Goal: Check status

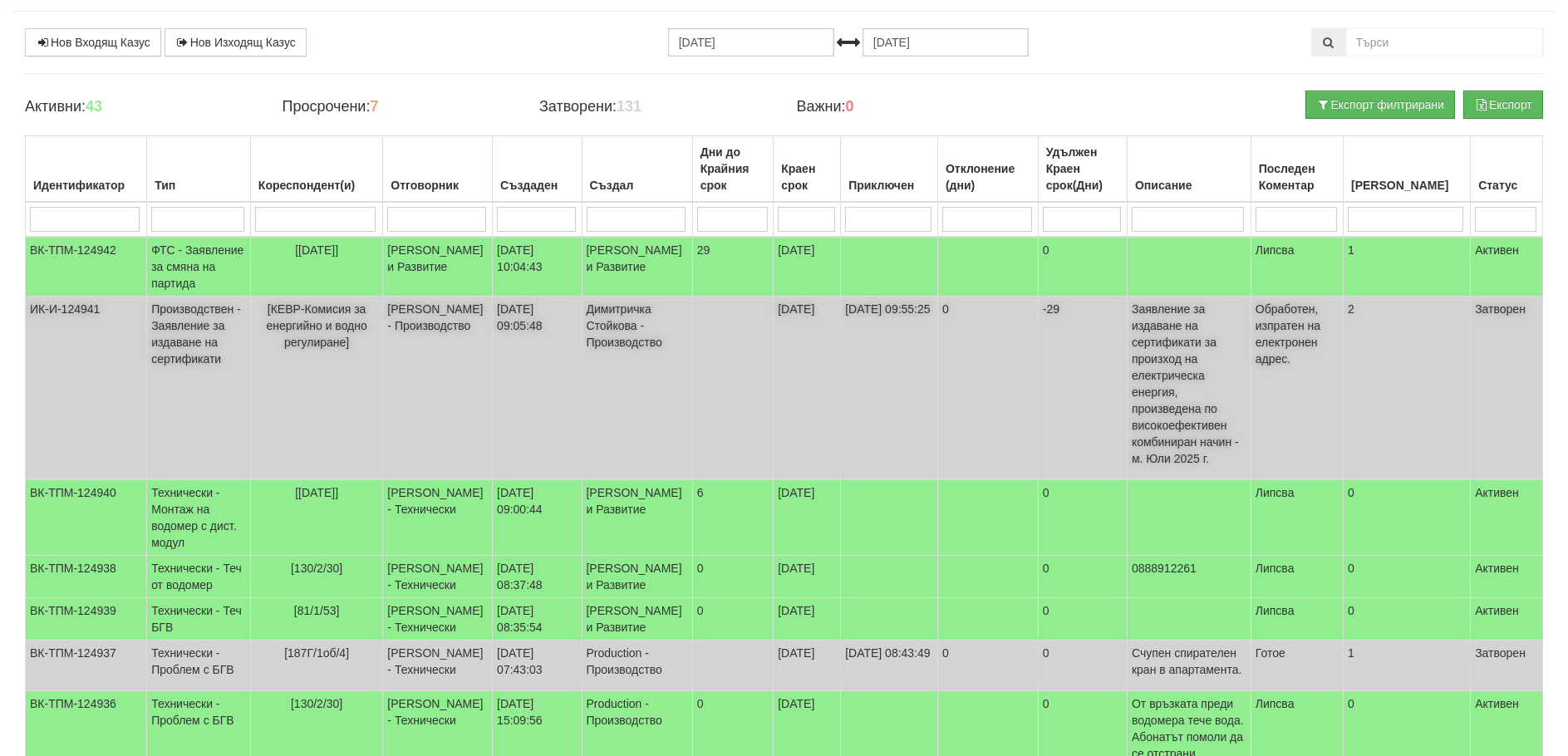
scroll to position [52, 0]
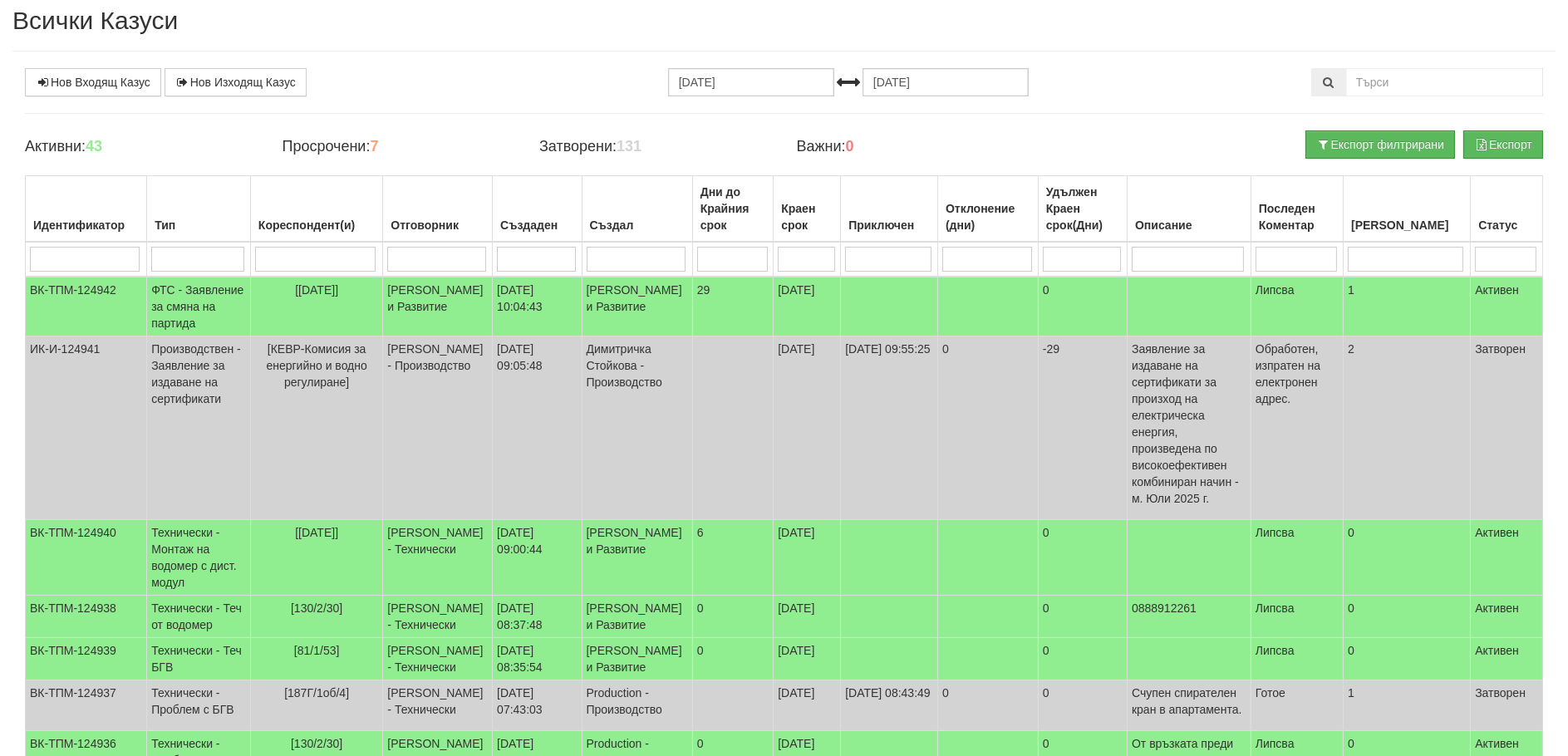
click at [324, 255] on input "search" at bounding box center [315, 260] width 121 height 25
type input "37"
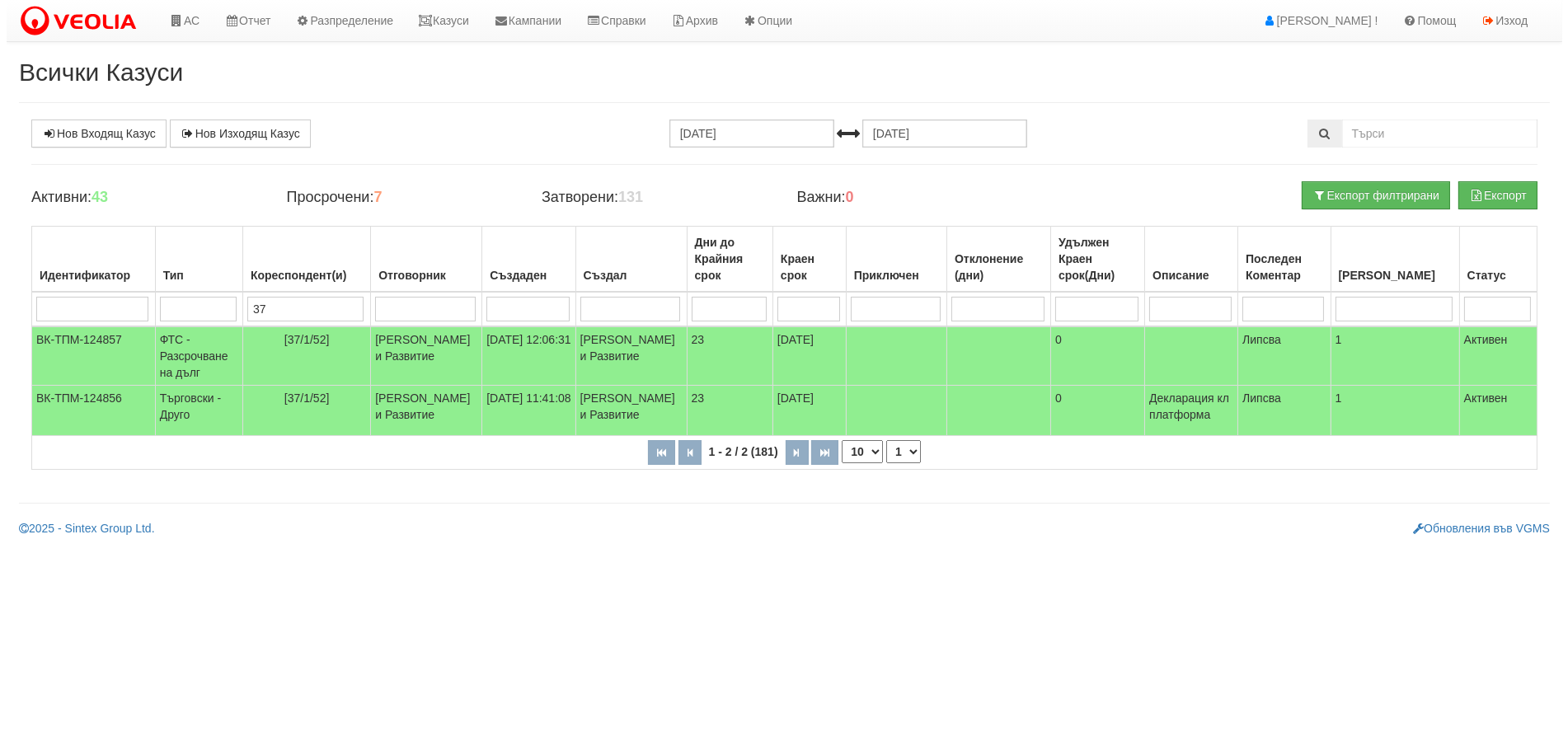
scroll to position [0, 0]
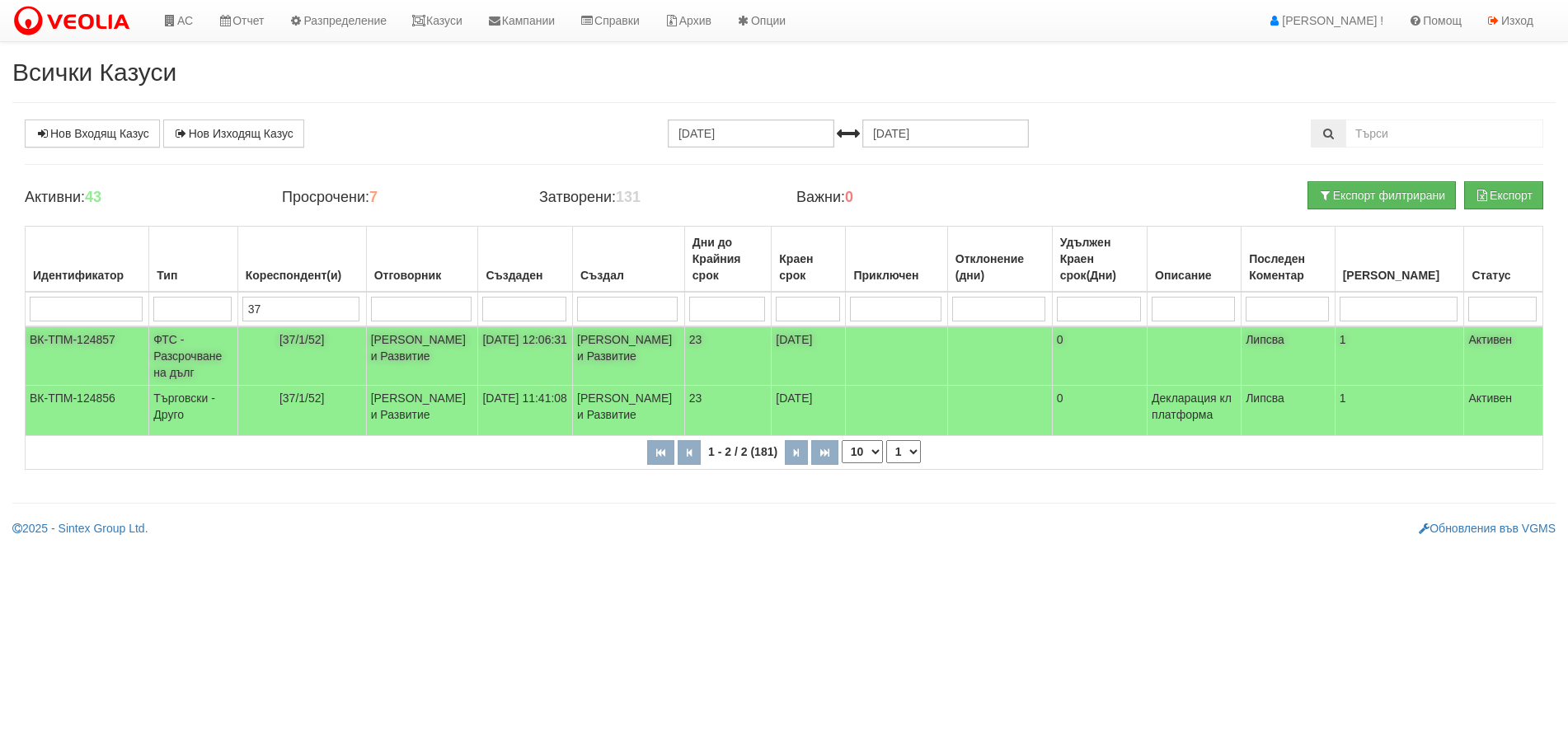
type input "37"
click at [175, 351] on td "ФТС - Разсрочване на дълг" at bounding box center [193, 356] width 88 height 60
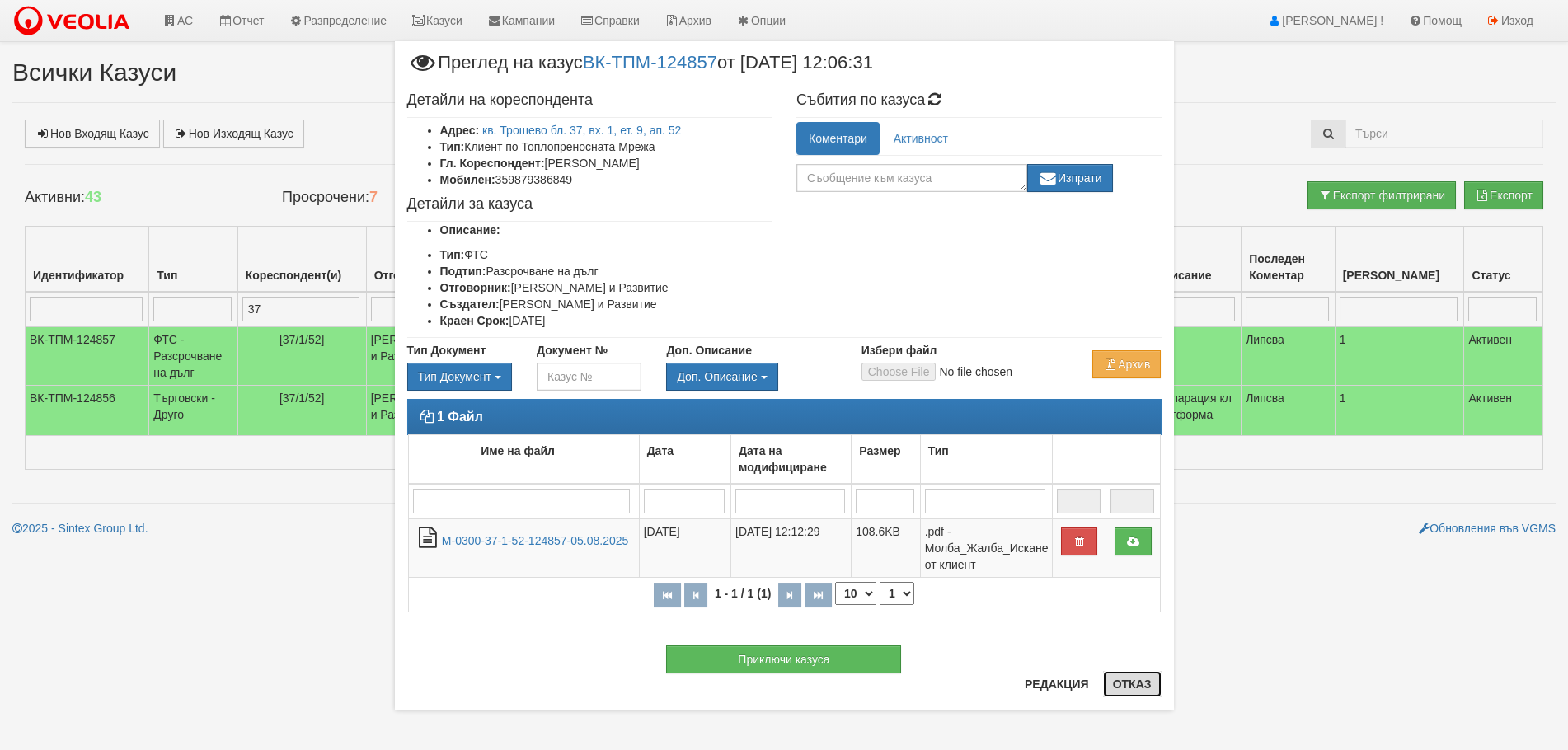
click at [1128, 678] on button "Отказ" at bounding box center [1132, 685] width 59 height 27
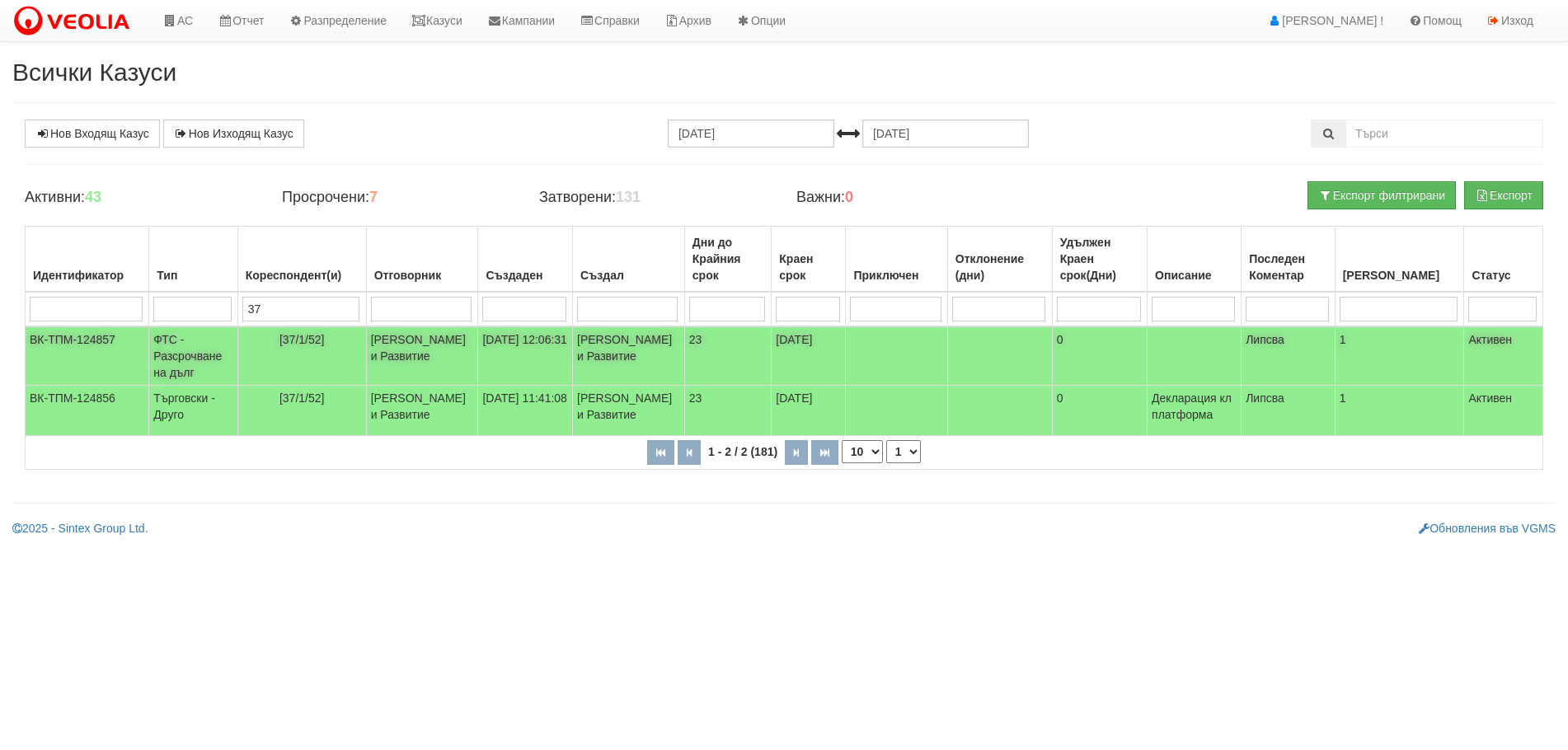
click at [172, 343] on td "ФТС - Разсрочване на дълг" at bounding box center [193, 356] width 88 height 60
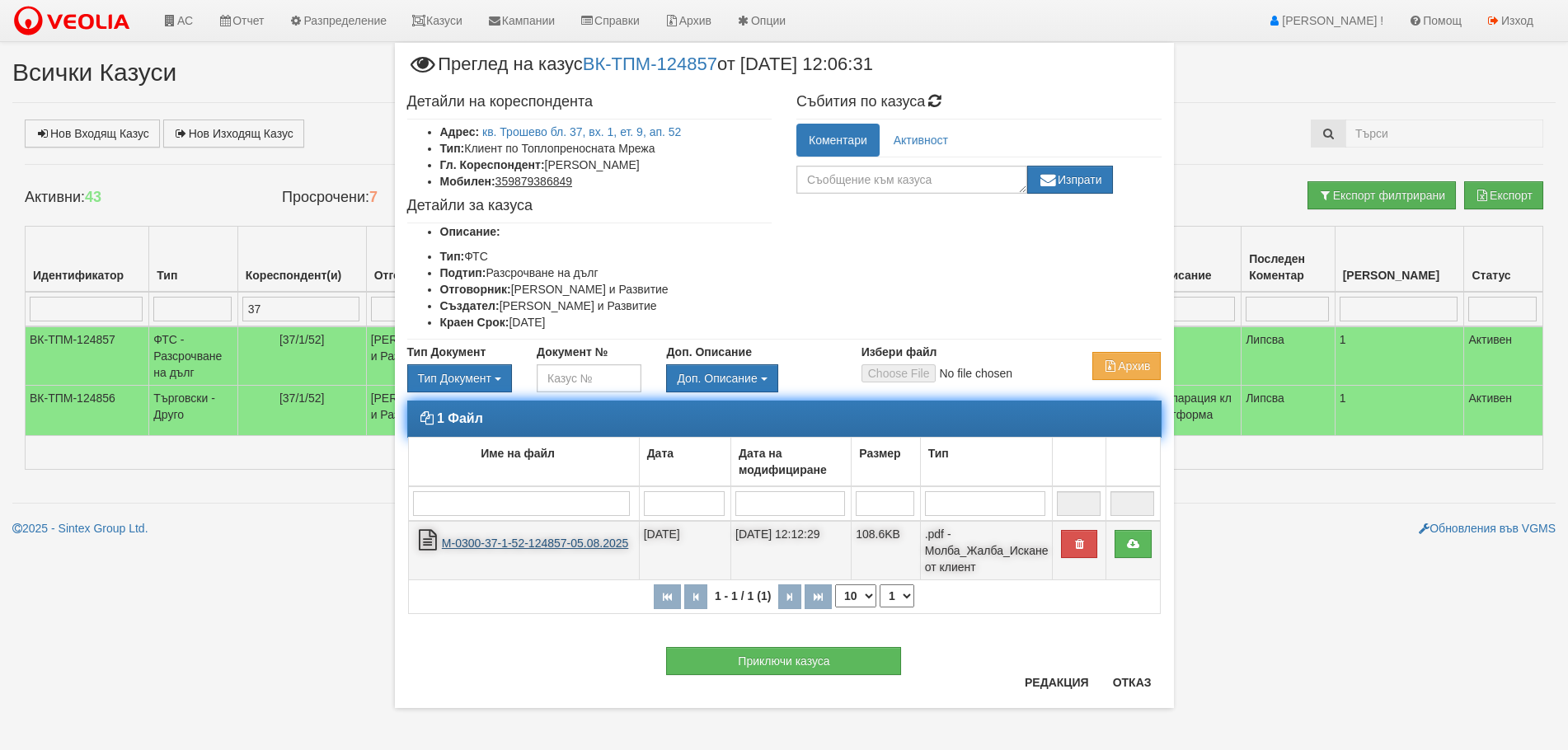
click at [544, 544] on link "М-0300-37-1-52-124857-05.08.2025" at bounding box center [536, 544] width 187 height 13
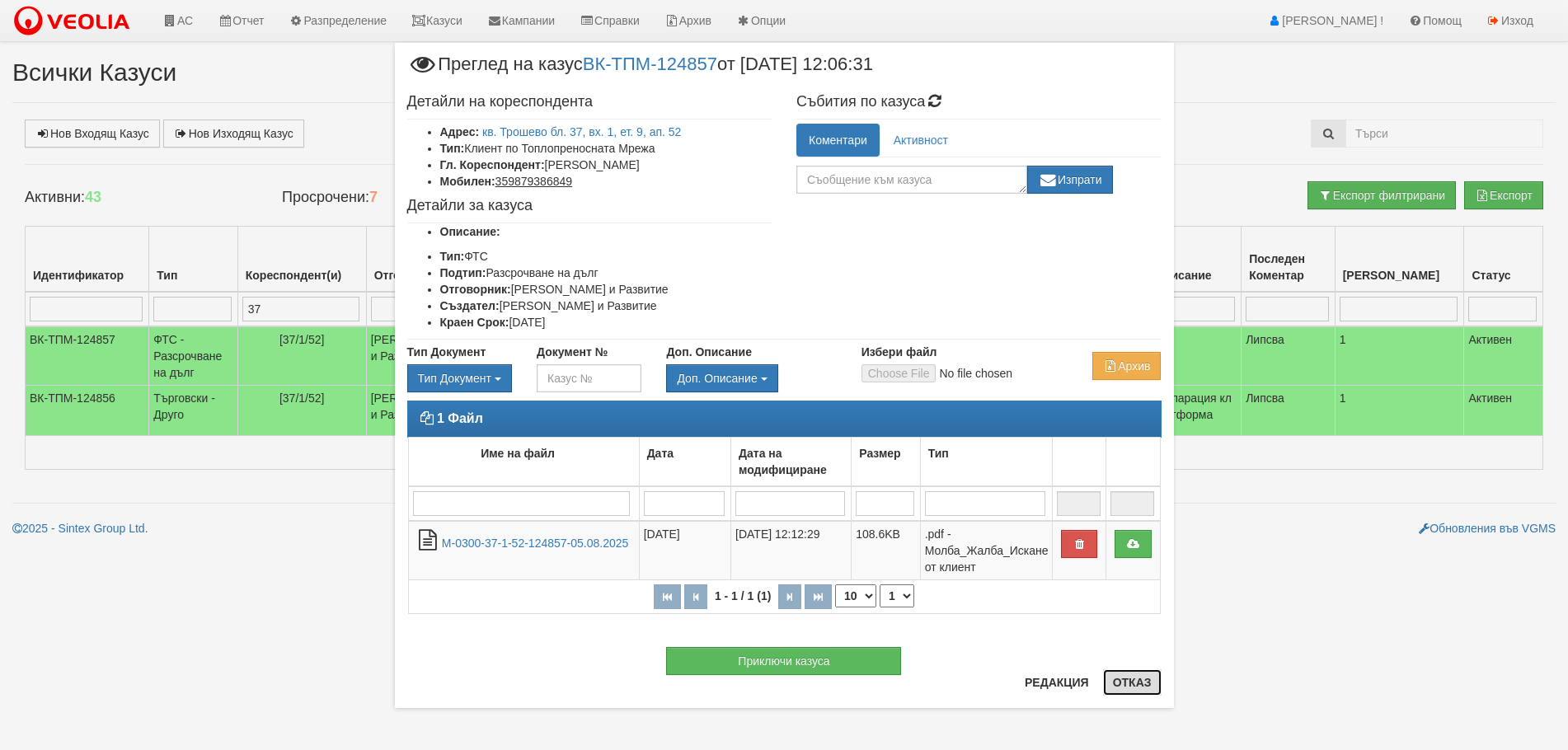
click at [1152, 683] on button "Отказ" at bounding box center [1132, 683] width 59 height 27
